Goal: Transaction & Acquisition: Purchase product/service

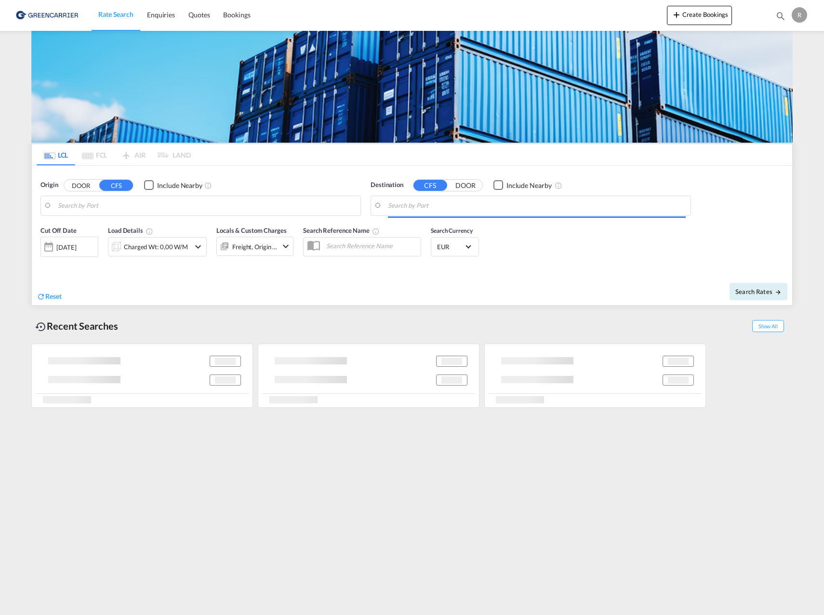
type input "[GEOGRAPHIC_DATA] ([GEOGRAPHIC_DATA]), [GEOGRAPHIC_DATA]"
type input "[GEOGRAPHIC_DATA], [GEOGRAPHIC_DATA], [GEOGRAPHIC_DATA]"
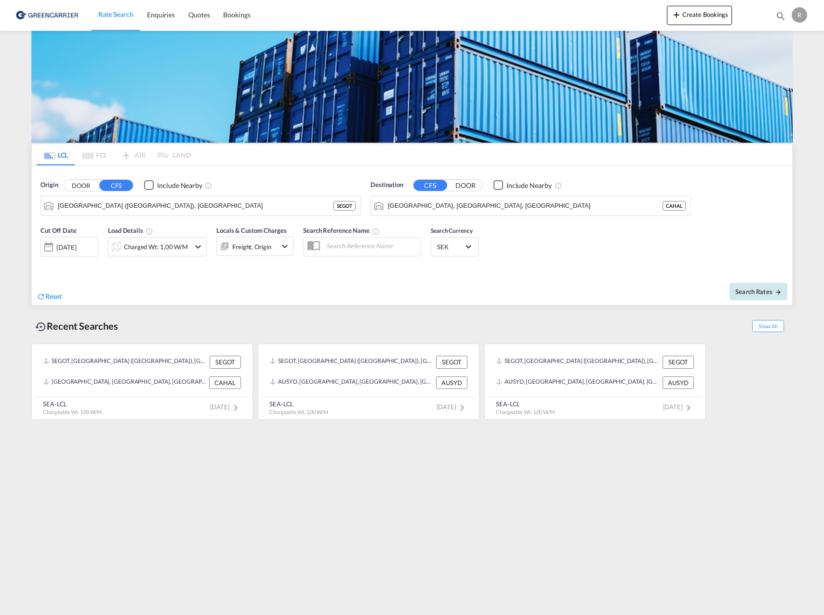
click at [767, 293] on span "Search Rates" at bounding box center [758, 292] width 46 height 8
type input "SEGOT to [GEOGRAPHIC_DATA] / [DATE]"
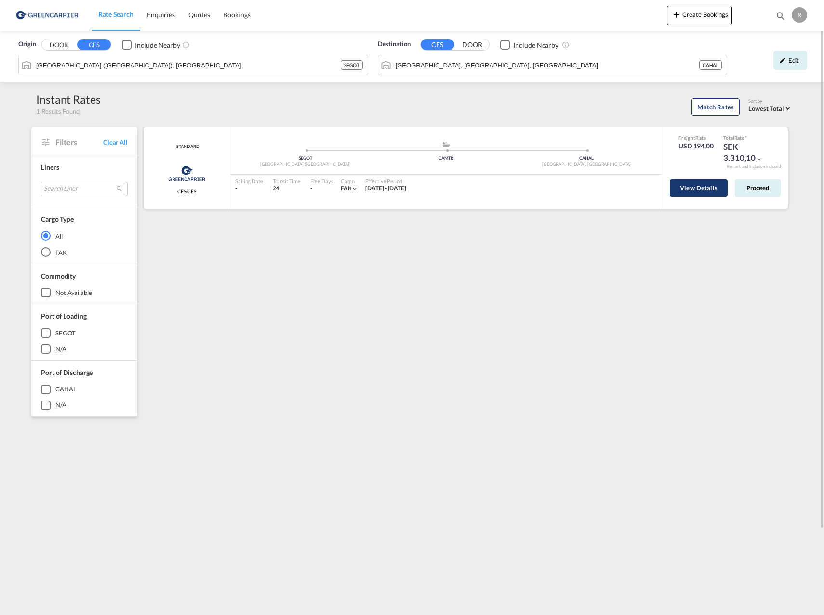
click at [702, 189] on button "View Details" at bounding box center [699, 187] width 58 height 17
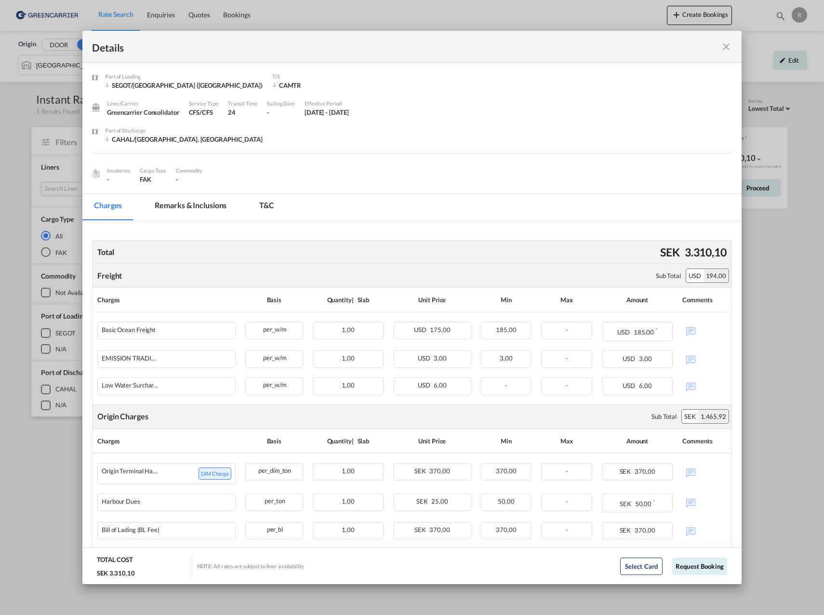
click at [721, 43] on md-icon "icon-close fg-AAA8AD m-0 cursor" at bounding box center [726, 47] width 12 height 12
